Goal: Entertainment & Leisure: Consume media (video, audio)

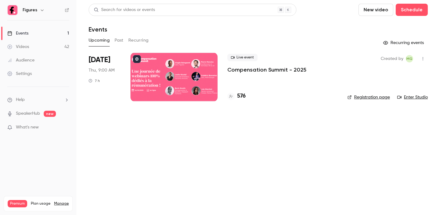
click at [372, 98] on link "Registration page" at bounding box center [369, 97] width 42 height 6
click at [241, 70] on p "Compensation Summit - 2025" at bounding box center [266, 69] width 79 height 7
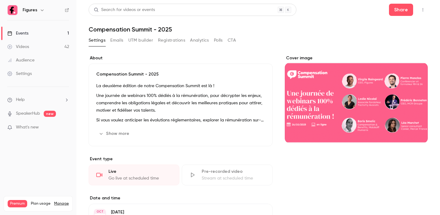
click at [130, 40] on button "UTM builder" at bounding box center [140, 40] width 25 height 10
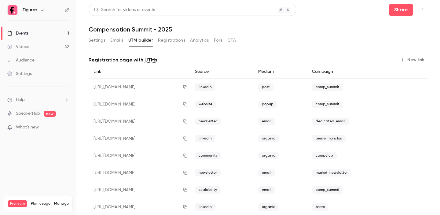
scroll to position [31, 0]
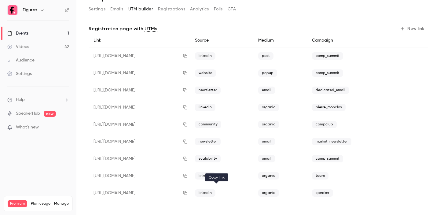
click at [187, 193] on icon "button" at bounding box center [185, 193] width 4 height 4
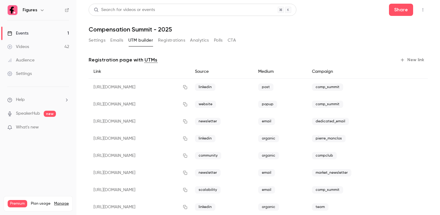
click at [43, 11] on icon "button" at bounding box center [42, 10] width 5 height 5
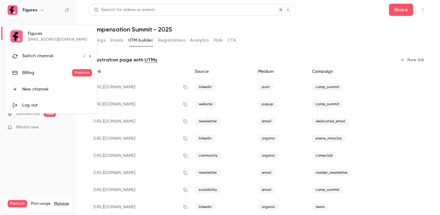
click at [43, 11] on div at bounding box center [220, 107] width 440 height 215
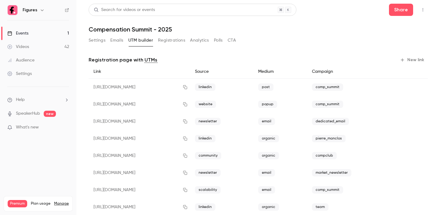
click at [20, 30] on div "Events" at bounding box center [17, 33] width 21 height 6
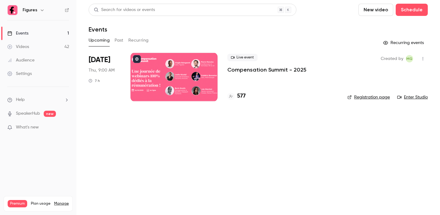
click at [122, 39] on button "Past" at bounding box center [119, 40] width 9 height 10
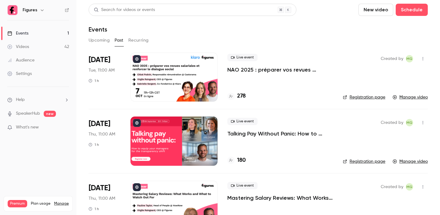
click at [260, 70] on p "NAO 2025 : préparer vos revues salariales et renforcer le dialogue social" at bounding box center [280, 69] width 106 height 7
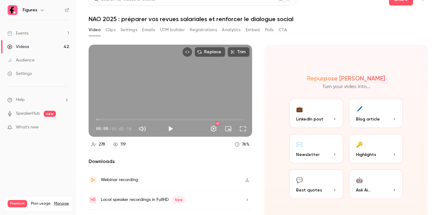
scroll to position [25, 0]
